Goal: Task Accomplishment & Management: Complete application form

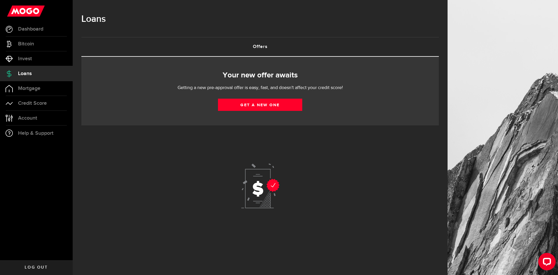
click at [273, 187] on use at bounding box center [260, 185] width 38 height 45
click at [273, 103] on link "Get a new one" at bounding box center [260, 105] width 84 height 12
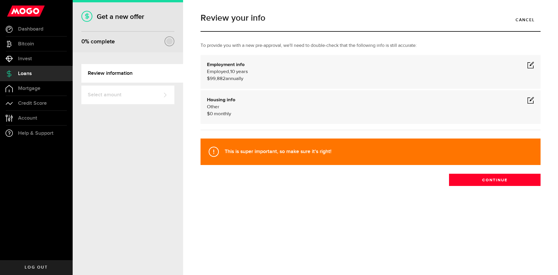
click at [530, 64] on span at bounding box center [530, 64] width 7 height 7
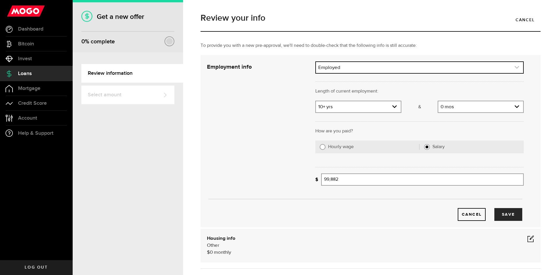
click at [515, 68] on link "expand select" at bounding box center [419, 67] width 207 height 11
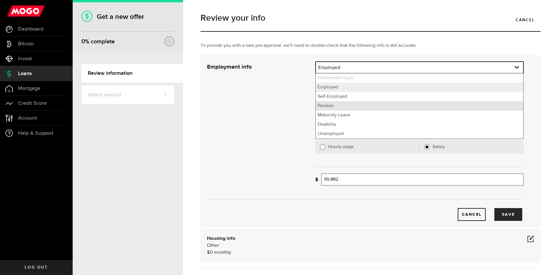
click at [344, 105] on li "Pension" at bounding box center [419, 105] width 207 height 9
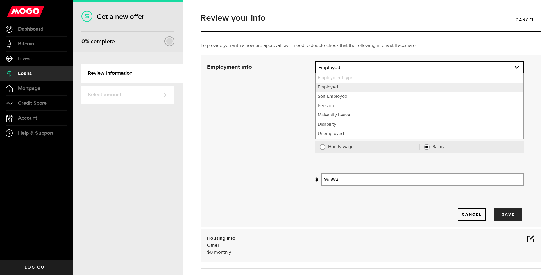
select select "Pension"
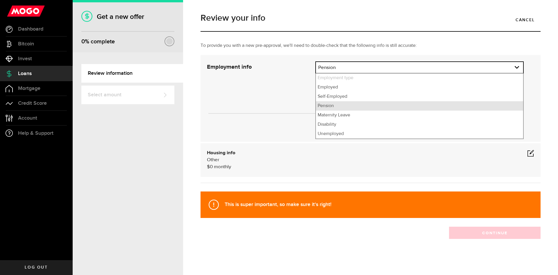
click at [332, 106] on li "Pension" at bounding box center [419, 105] width 207 height 9
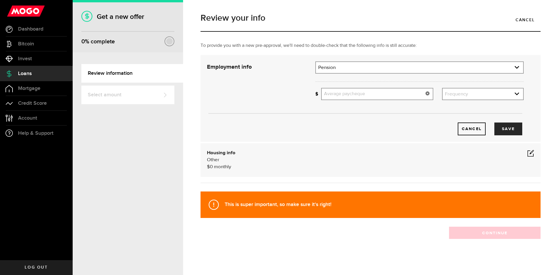
click at [344, 94] on input "Average paycheque" at bounding box center [377, 94] width 112 height 12
type input "5,652"
click at [515, 93] on icon "expand select" at bounding box center [517, 93] width 5 height 5
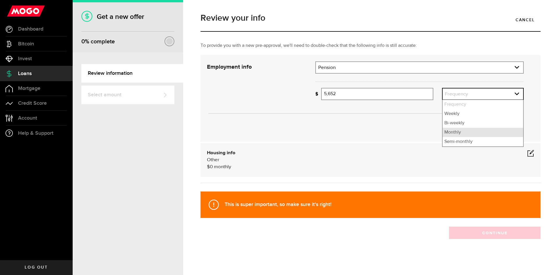
click at [451, 131] on li "Monthly" at bounding box center [483, 132] width 81 height 9
select select "monthly"
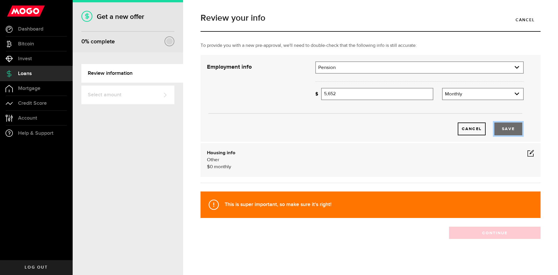
click at [504, 128] on button "Save" at bounding box center [508, 128] width 28 height 13
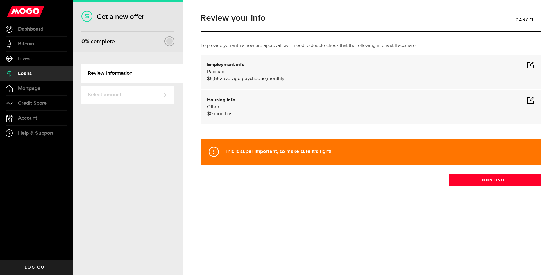
click at [530, 100] on span at bounding box center [530, 100] width 7 height 7
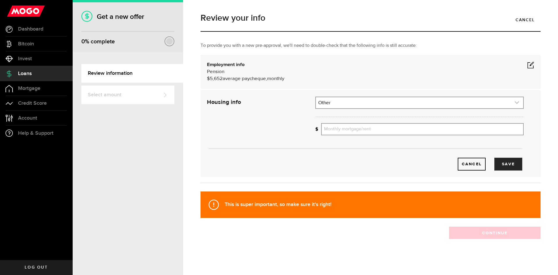
click at [515, 102] on use "expand select" at bounding box center [517, 102] width 4 height 3
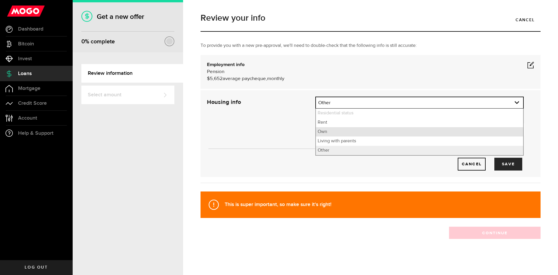
click at [360, 132] on li "Own" at bounding box center [419, 131] width 207 height 9
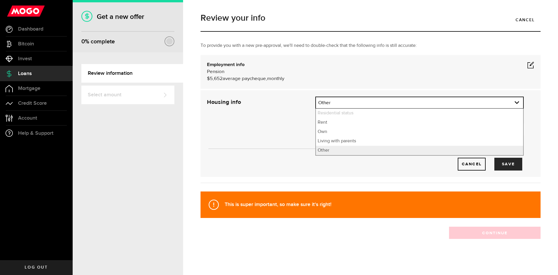
select select "Own"
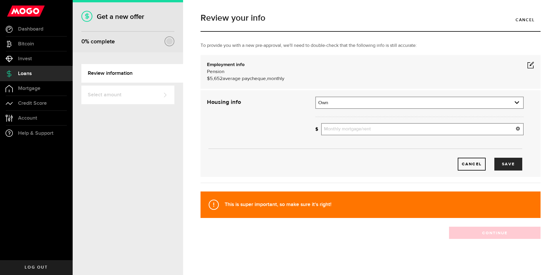
click at [354, 128] on input "Monthly mortgage/rent" at bounding box center [422, 129] width 203 height 12
type input "1,434"
click at [504, 164] on button "Save" at bounding box center [508, 164] width 28 height 13
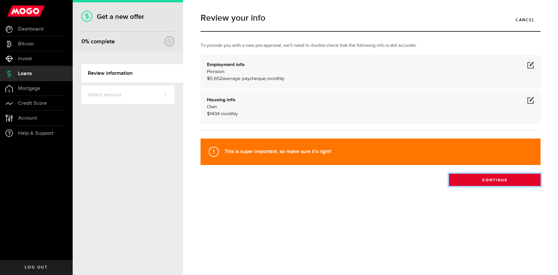
click at [490, 180] on button "Continue" at bounding box center [495, 180] width 92 height 12
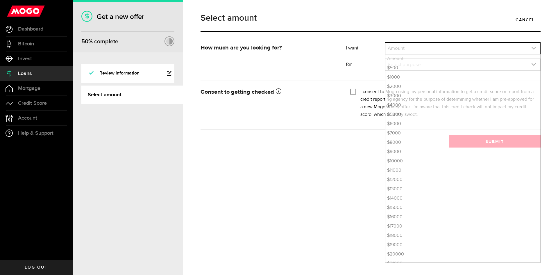
click at [532, 49] on icon "expand select" at bounding box center [533, 48] width 5 height 5
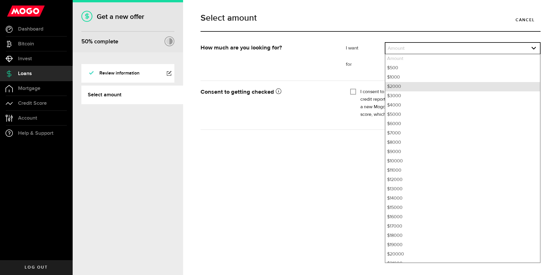
click at [405, 85] on li "$2000" at bounding box center [462, 86] width 155 height 9
select select "2000"
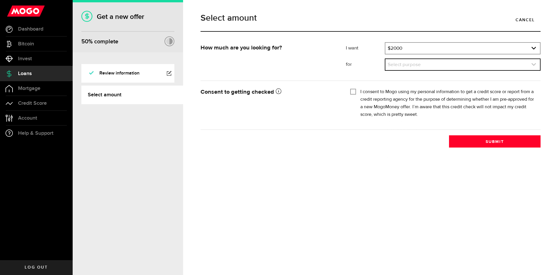
click at [534, 63] on icon "expand select" at bounding box center [533, 64] width 5 height 5
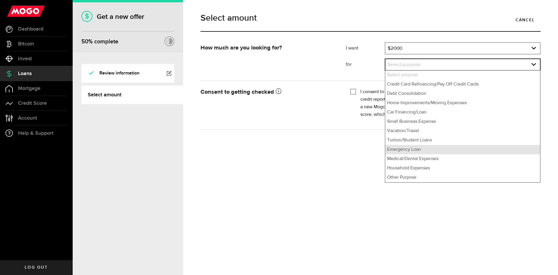
click at [425, 148] on li "Emergency Loan" at bounding box center [462, 149] width 155 height 9
select select "Emergency Loan"
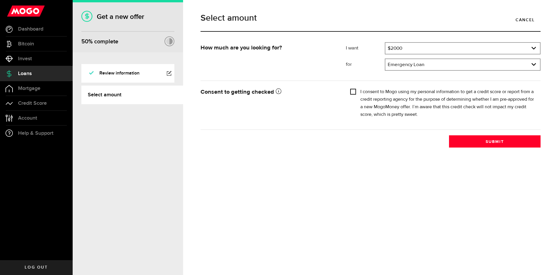
click at [354, 91] on input "I consent to Mogo using my personal information to get a credit score or report…" at bounding box center [353, 91] width 6 height 6
checkbox input "true"
click at [476, 138] on button "Submit" at bounding box center [495, 141] width 92 height 12
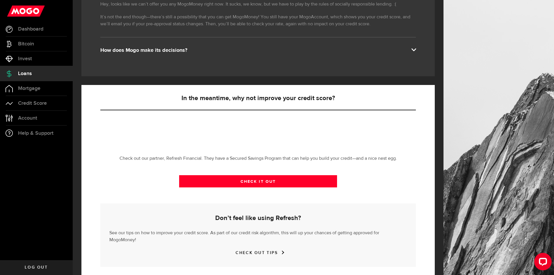
scroll to position [116, 0]
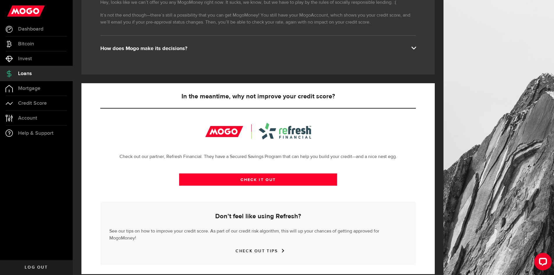
click at [416, 49] on span at bounding box center [413, 47] width 5 height 5
click at [416, 47] on span at bounding box center [413, 47] width 5 height 5
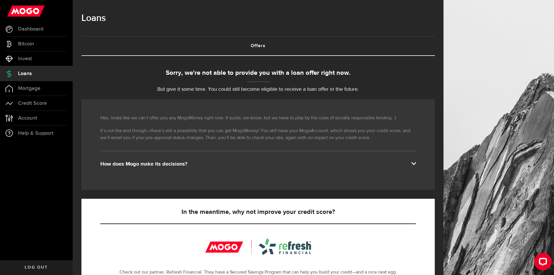
scroll to position [0, 0]
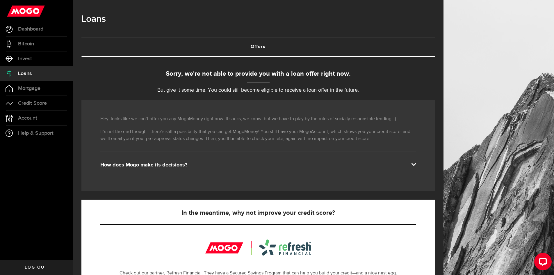
click at [39, 269] on span "Log out" at bounding box center [36, 267] width 23 height 4
